Goal: Task Accomplishment & Management: Complete application form

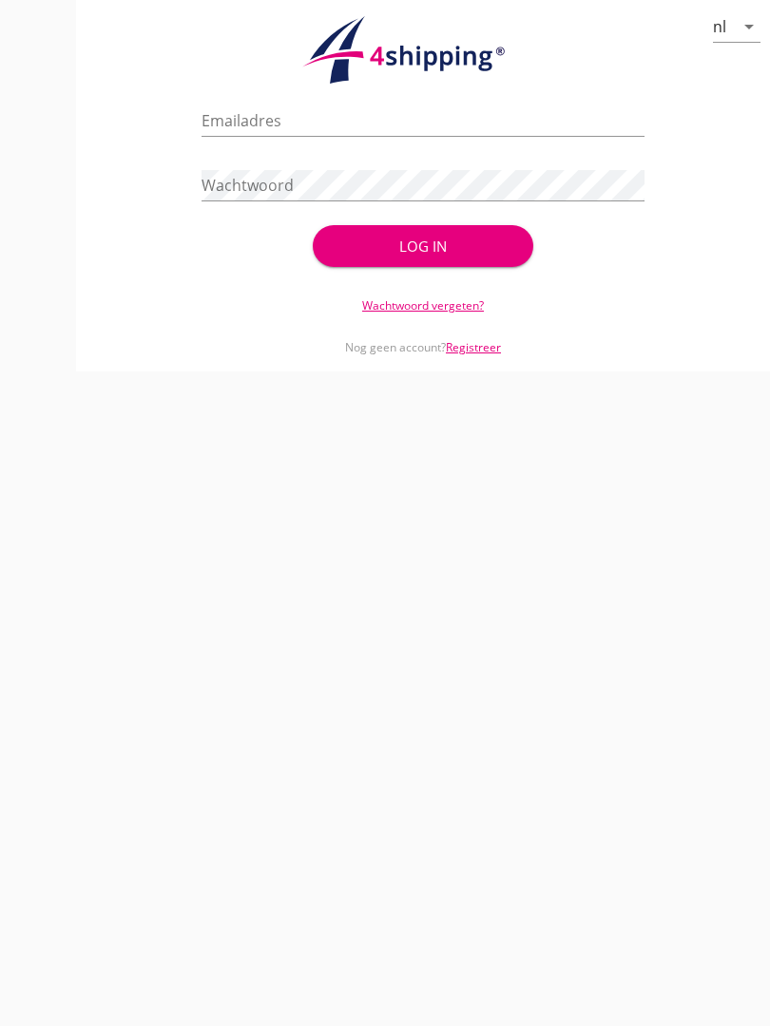
click at [278, 131] on input "Emailadres" at bounding box center [422, 120] width 442 height 30
type input "[EMAIL_ADDRESS][DOMAIN_NAME]"
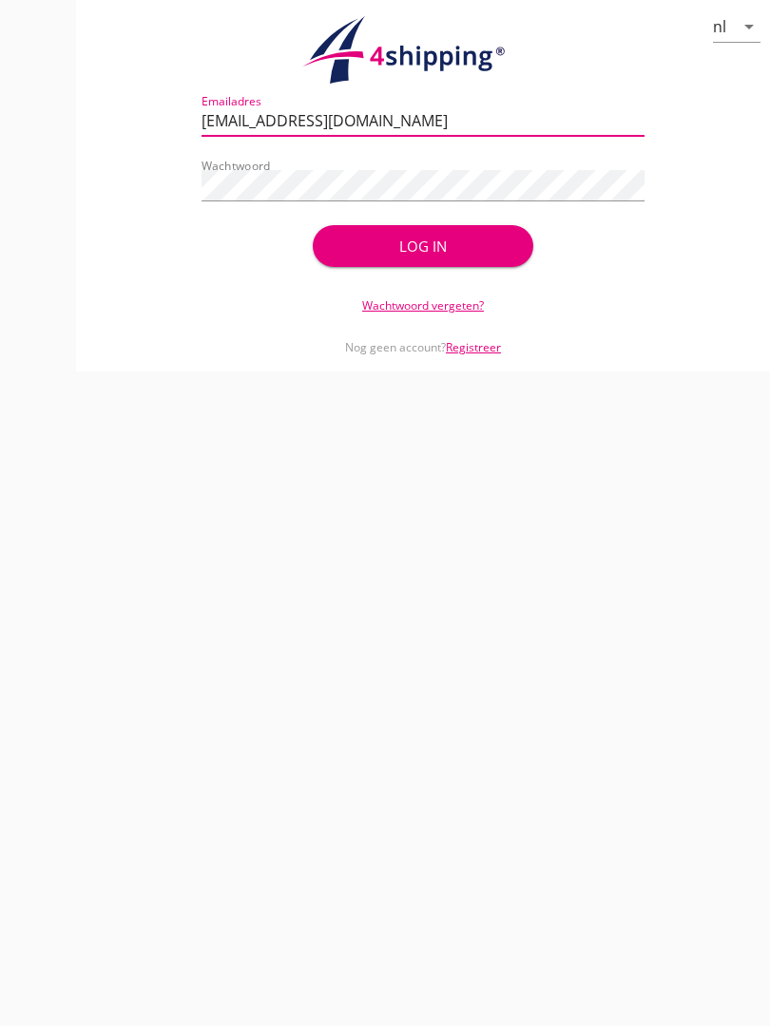
click at [456, 258] on div "Log in" at bounding box center [423, 247] width 161 height 22
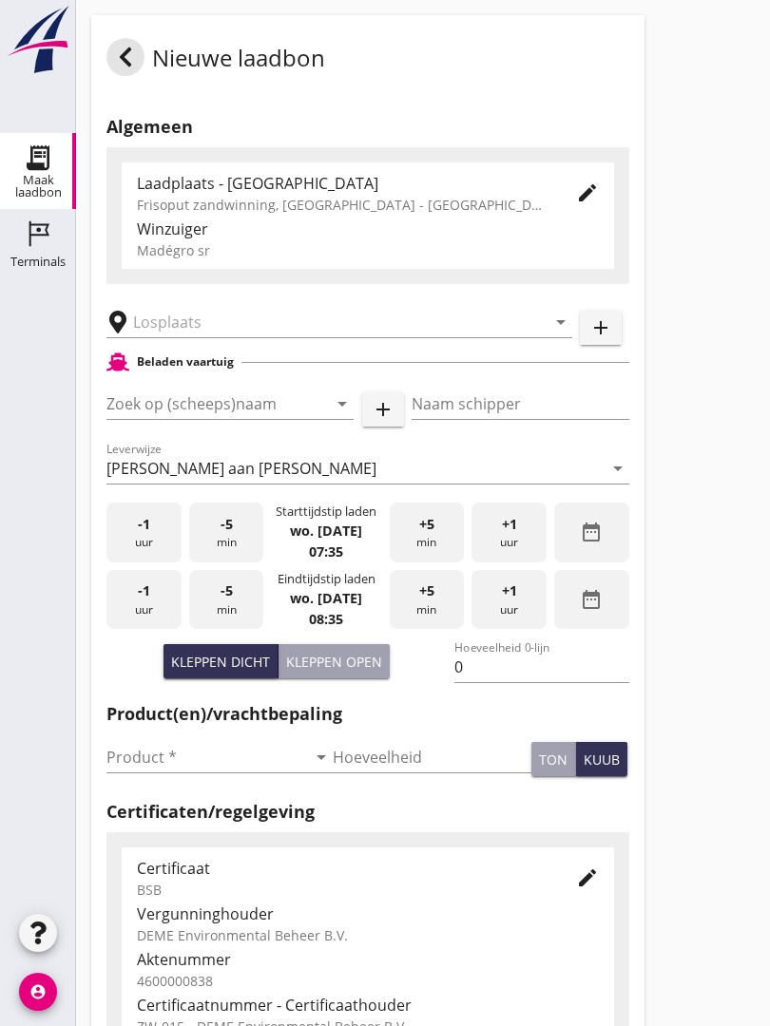
click at [221, 333] on input "text" at bounding box center [326, 322] width 386 height 30
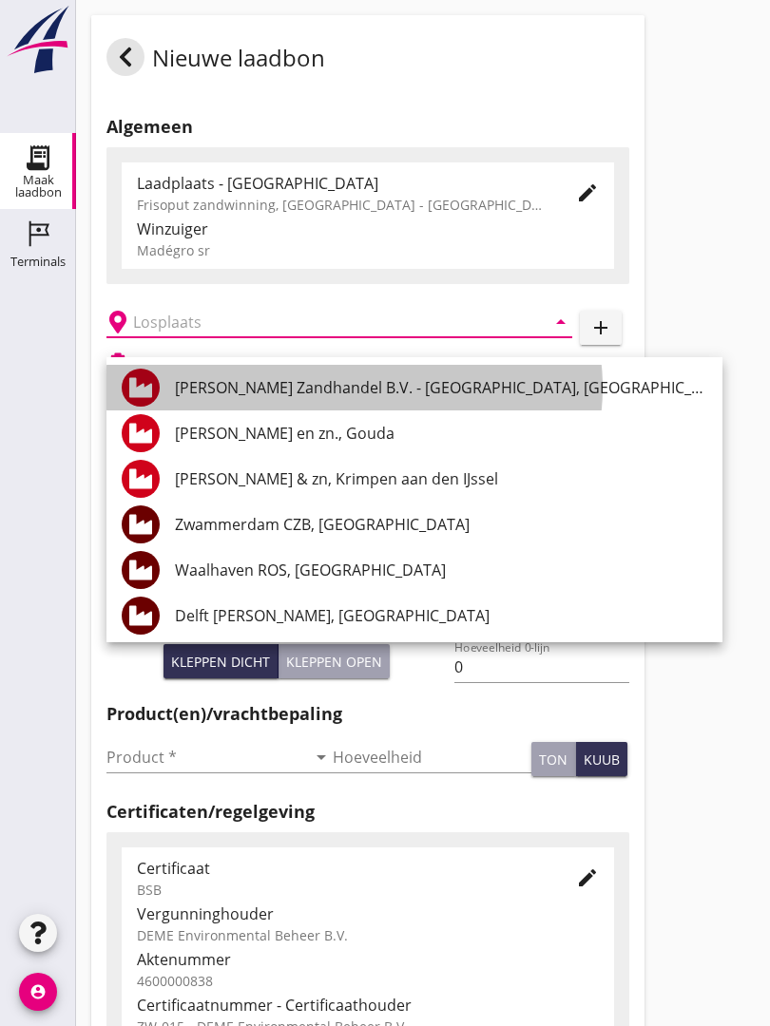
click at [362, 385] on div "[PERSON_NAME] Zandhandel B.V. - [GEOGRAPHIC_DATA], [GEOGRAPHIC_DATA]" at bounding box center [441, 387] width 532 height 23
type input "[PERSON_NAME] Zandhandel B.V. - [GEOGRAPHIC_DATA], [GEOGRAPHIC_DATA]"
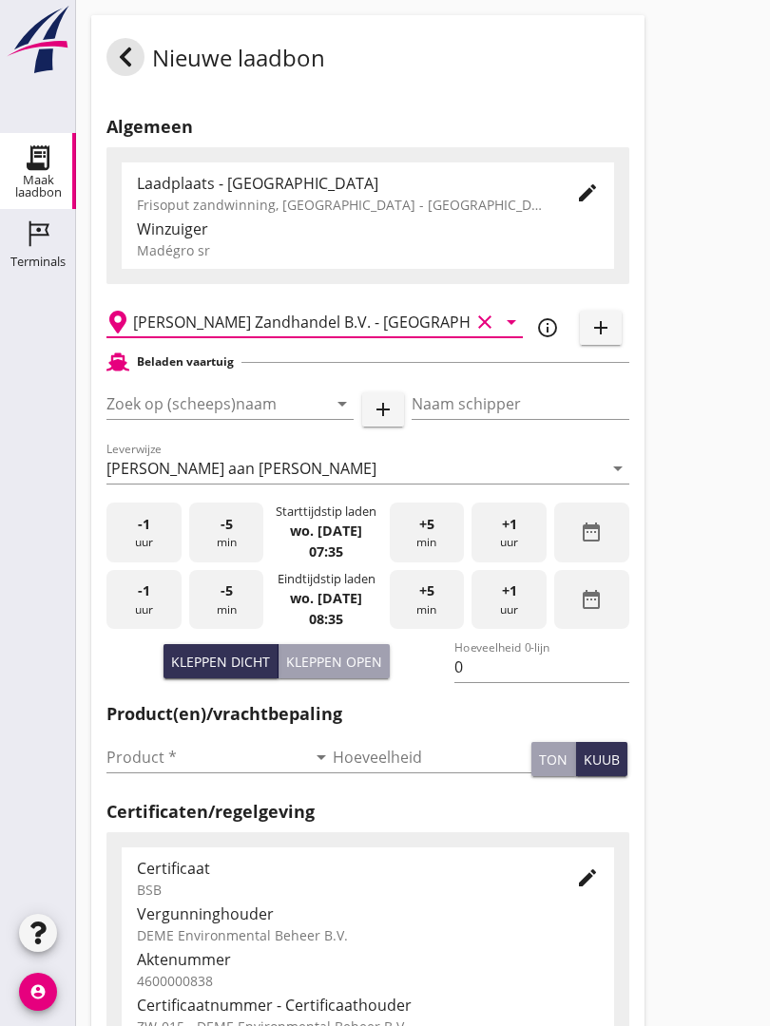
click at [254, 415] on input "Zoek op (scheeps)naam" at bounding box center [203, 404] width 194 height 30
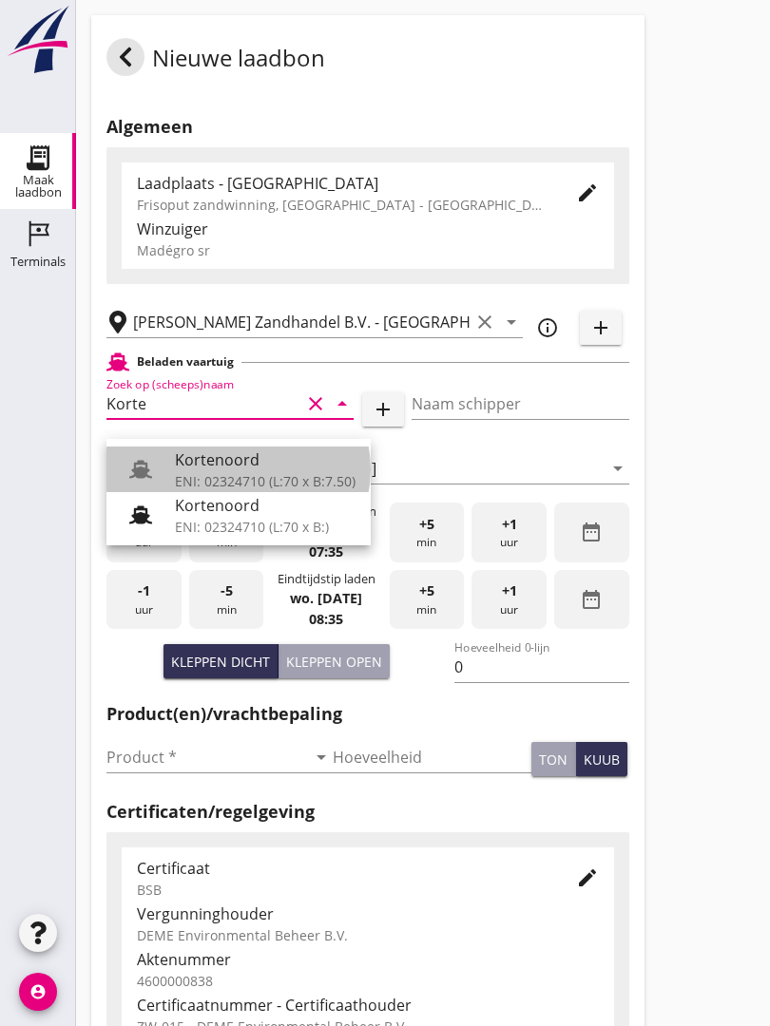
click at [244, 458] on div "Kortenoord" at bounding box center [265, 460] width 181 height 23
type input "Kortenoord"
type input "[PERSON_NAME]"
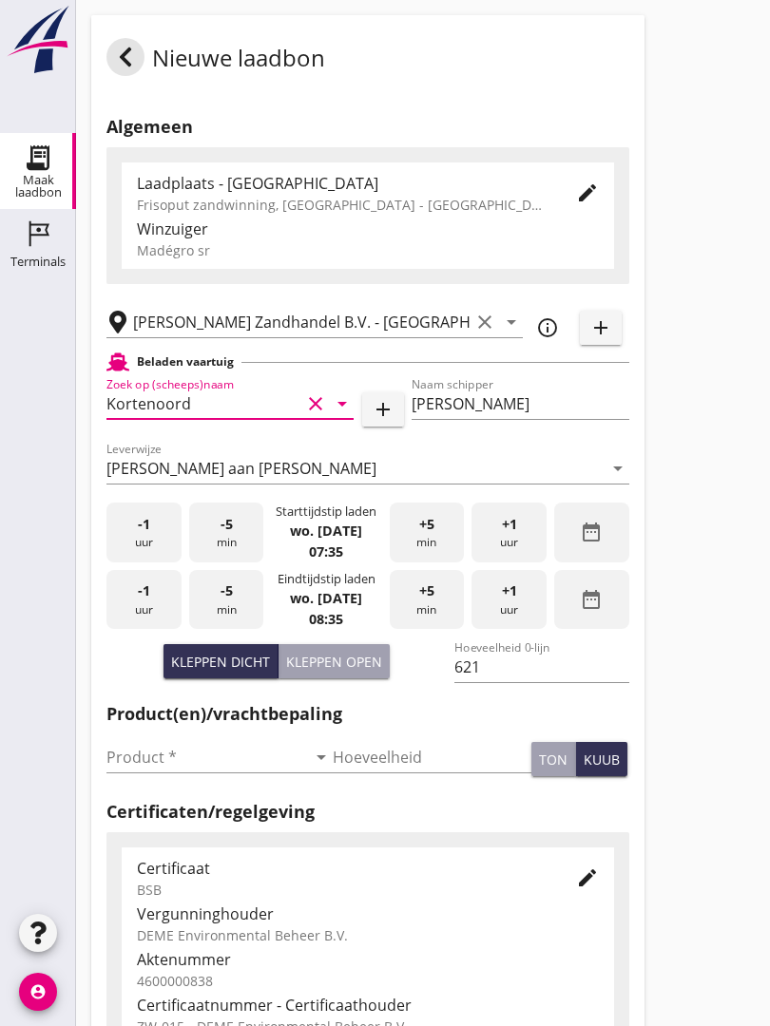
click at [347, 672] on div "Kleppen open" at bounding box center [334, 662] width 96 height 20
type input "518"
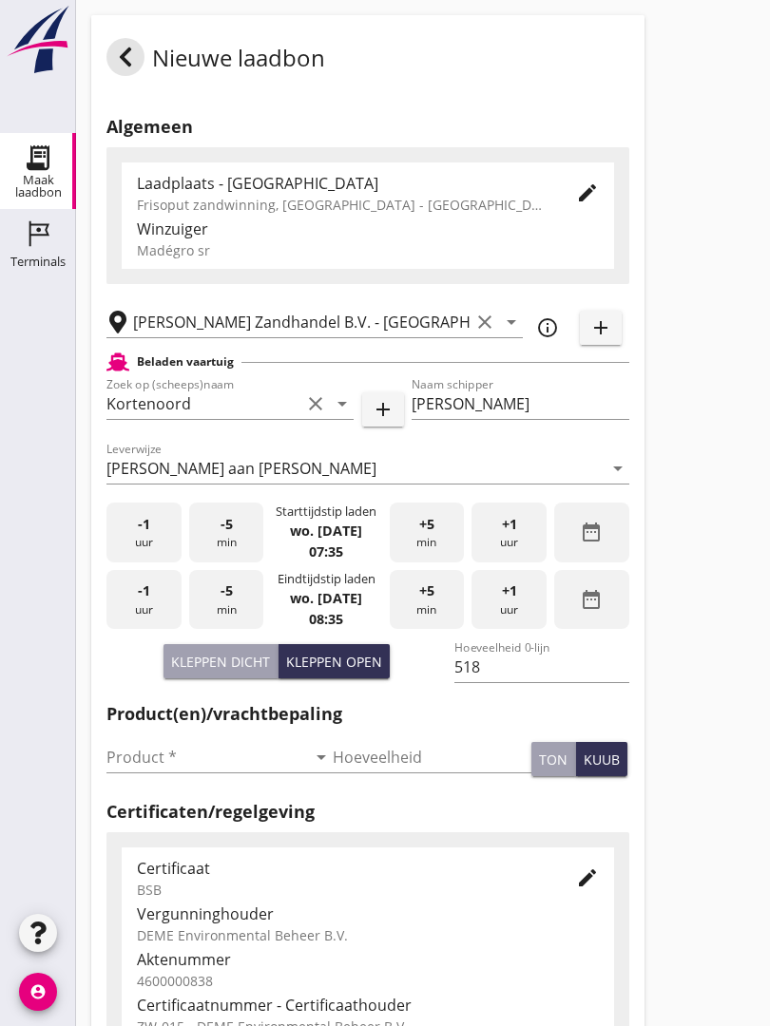
click at [137, 773] on input "Product *" at bounding box center [206, 757] width 200 height 30
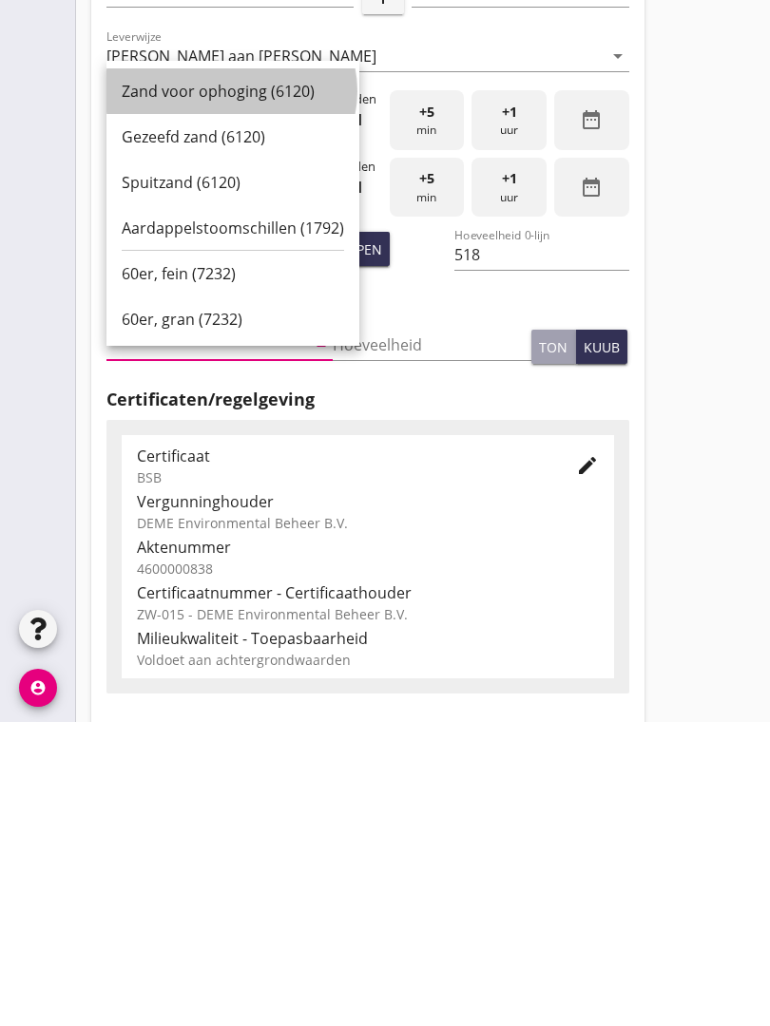
click at [173, 384] on div "Zand voor ophoging (6120)" at bounding box center [233, 395] width 222 height 23
type input "Zand voor ophoging (6120)"
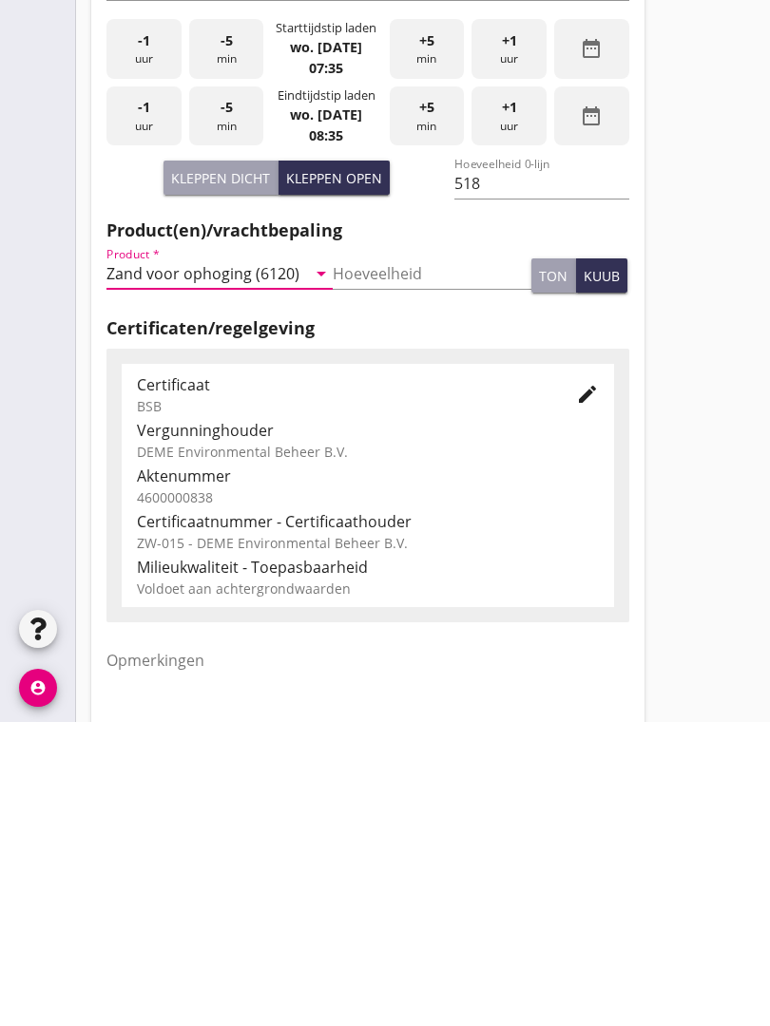
scroll to position [333, 0]
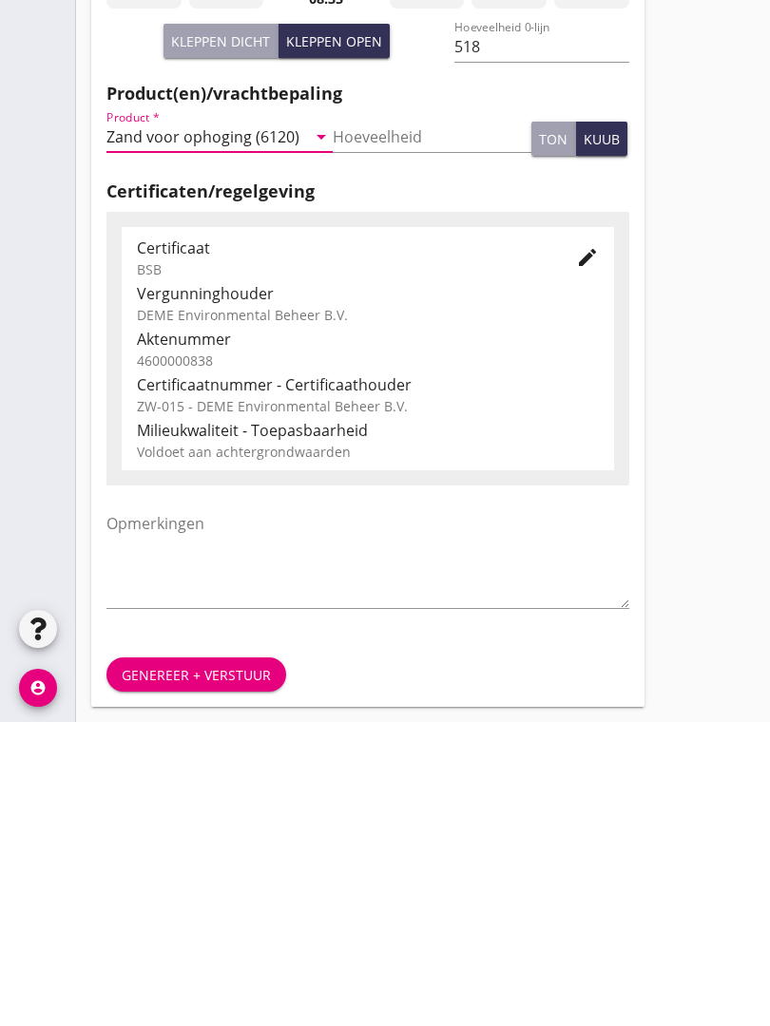
click at [189, 969] on div "Genereer + verstuur" at bounding box center [196, 979] width 149 height 20
